Goal: Task Accomplishment & Management: Complete application form

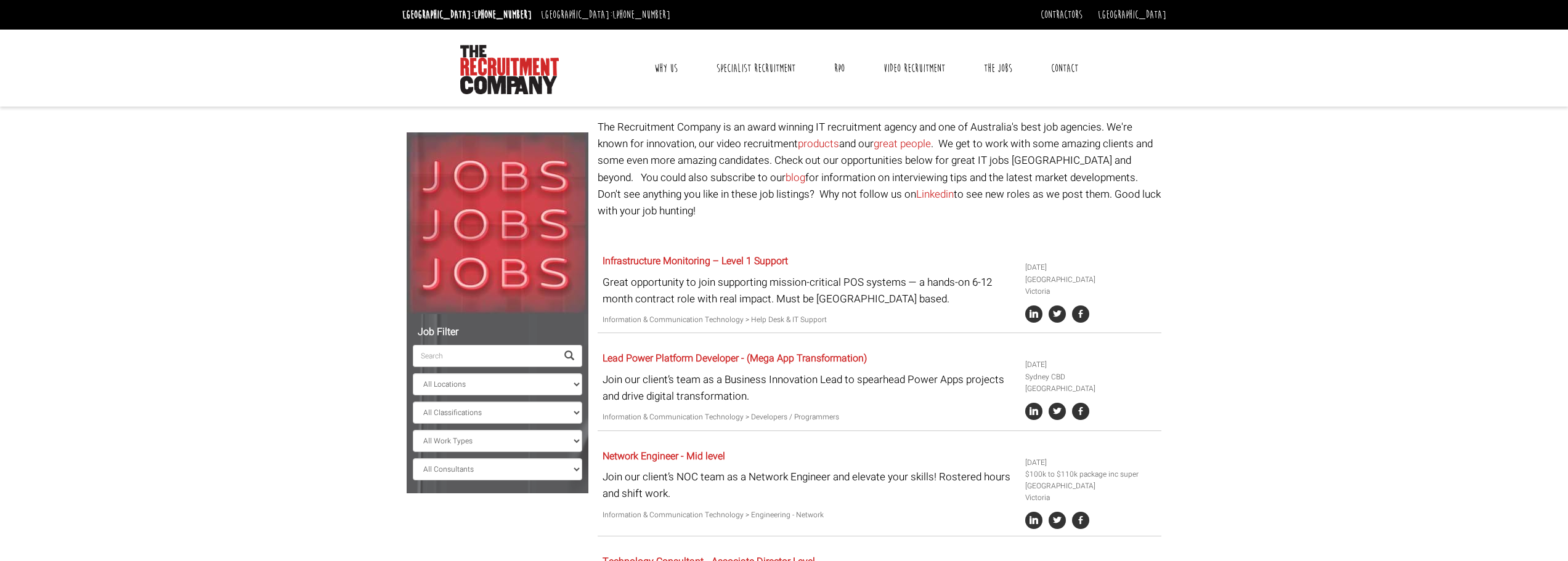
click at [471, 366] on input "search" at bounding box center [485, 356] width 144 height 23
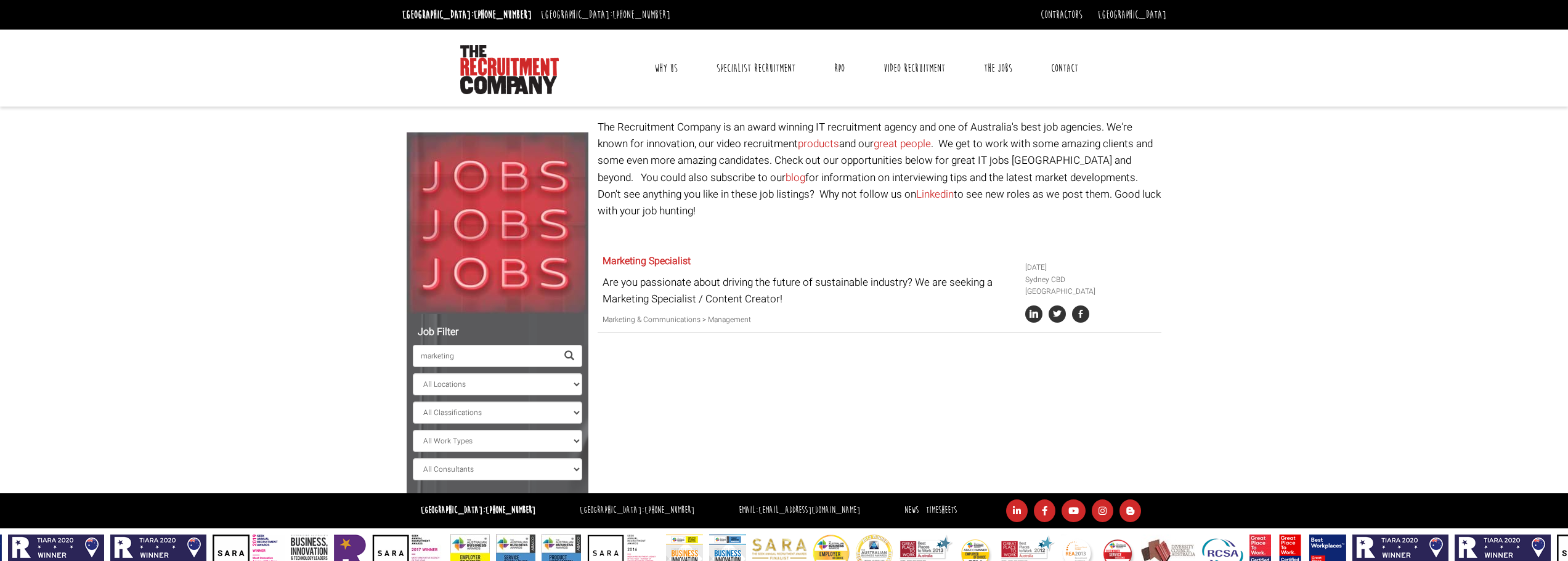
type input "marketing"
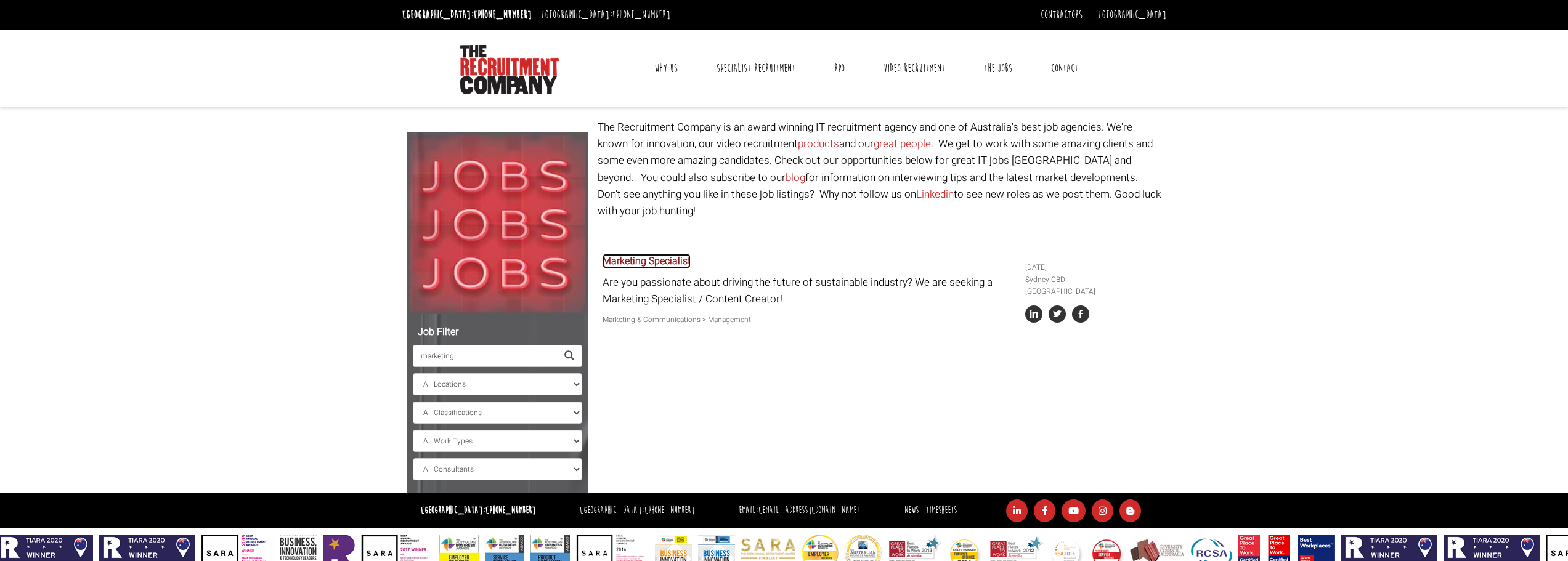
click at [666, 254] on link "Marketing Specialist" at bounding box center [647, 261] width 88 height 14
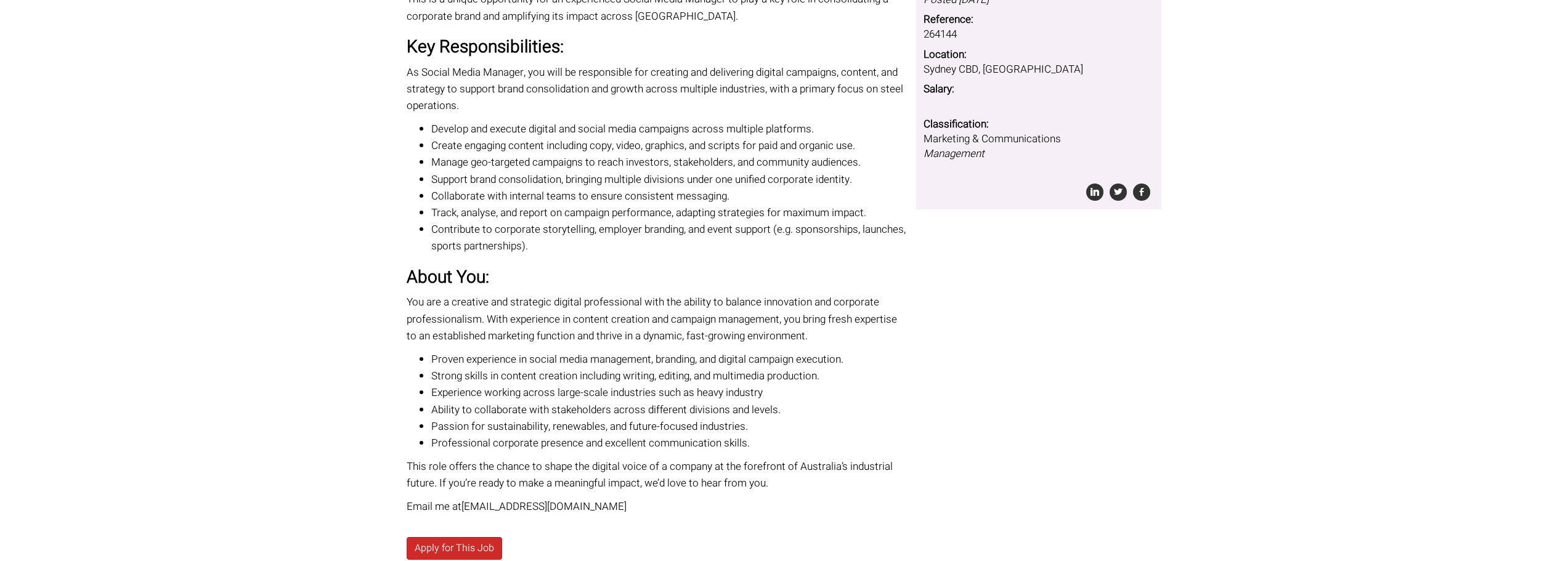
scroll to position [336, 0]
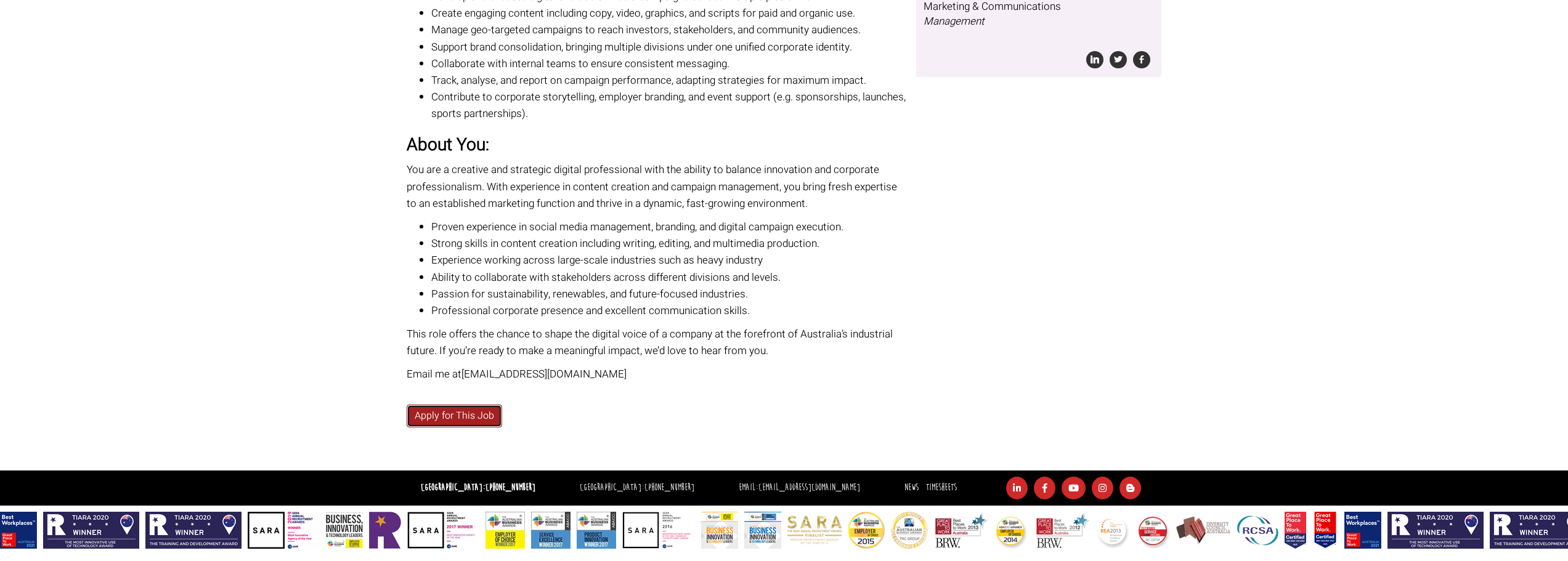
click at [424, 408] on link "Apply for This Job" at bounding box center [454, 415] width 96 height 23
